Goal: Find contact information: Find contact information

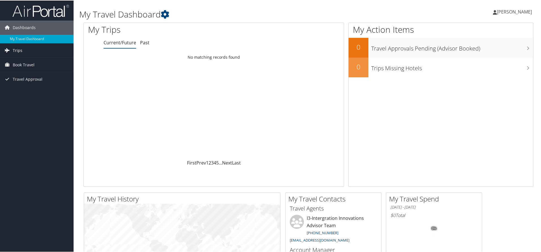
click at [15, 49] on span "Trips" at bounding box center [18, 50] width 10 height 14
click at [33, 61] on link "Current/Future Trips" at bounding box center [37, 61] width 74 height 8
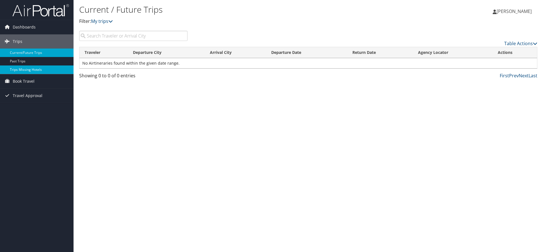
click at [36, 70] on link "Trips Missing Hotels" at bounding box center [37, 70] width 74 height 8
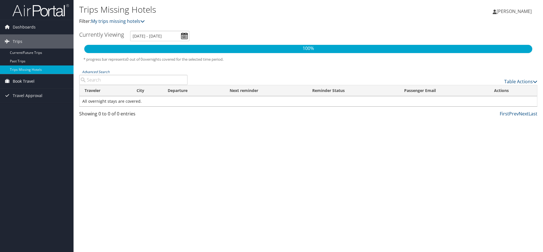
click at [29, 81] on span "Book Travel" at bounding box center [24, 81] width 22 height 14
click at [33, 93] on link "Approval Request (Beta)" at bounding box center [37, 92] width 74 height 8
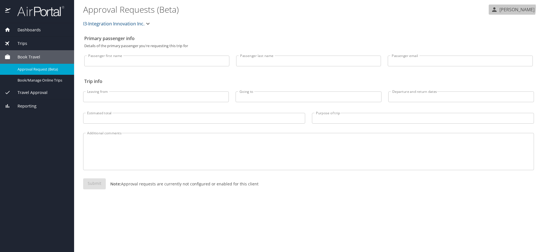
click at [511, 8] on p "[PERSON_NAME]" at bounding box center [516, 9] width 37 height 7
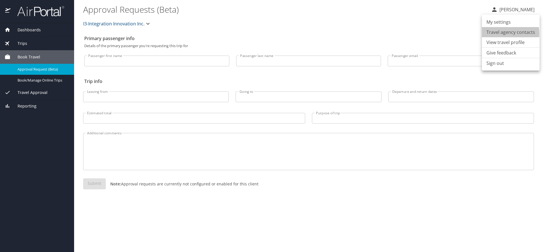
click at [492, 34] on li "Travel agency contacts" at bounding box center [511, 32] width 58 height 10
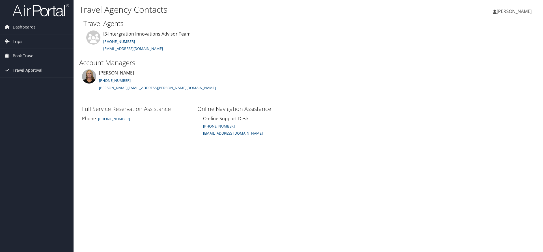
click at [516, 12] on span "[PERSON_NAME]" at bounding box center [513, 11] width 35 height 6
click at [479, 50] on link "View Travel Profile" at bounding box center [499, 51] width 63 height 10
